Goal: Task Accomplishment & Management: Complete application form

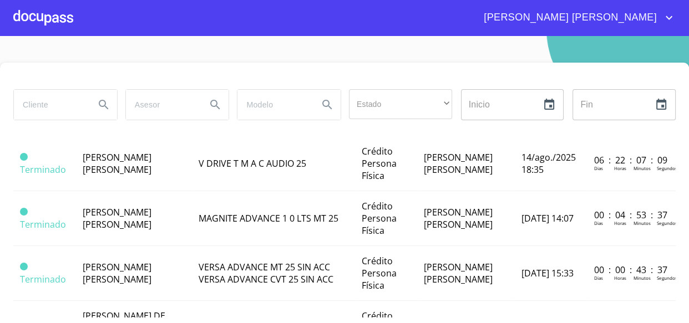
scroll to position [252, 0]
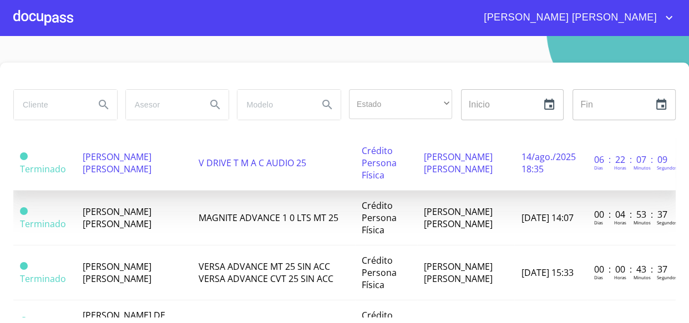
click at [199, 191] on td "V DRIVE T M A C AUDIO 25" at bounding box center [273, 163] width 163 height 55
